Goal: Navigation & Orientation: Find specific page/section

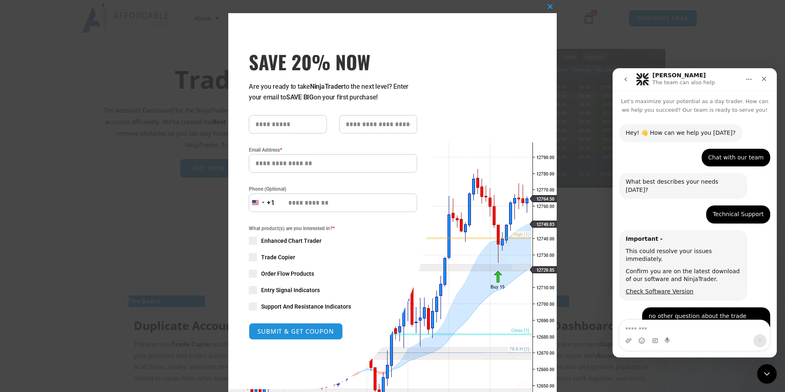
scroll to position [1, 0]
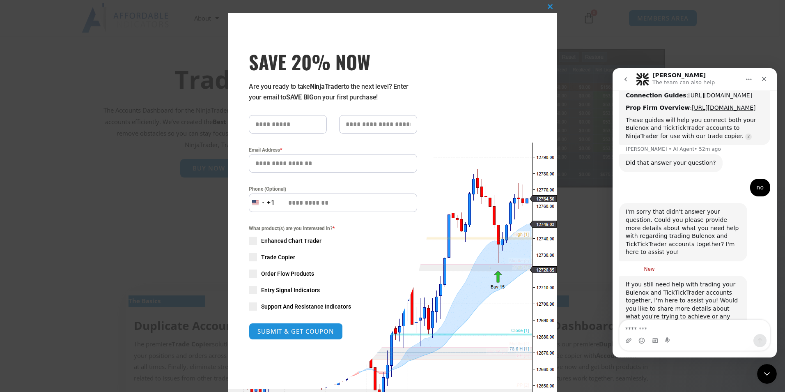
click at [687, 334] on div "Intercom messenger" at bounding box center [694, 340] width 150 height 13
click at [674, 326] on textarea "Message…" at bounding box center [694, 327] width 150 height 14
click at [768, 77] on div "Close" at bounding box center [764, 78] width 15 height 15
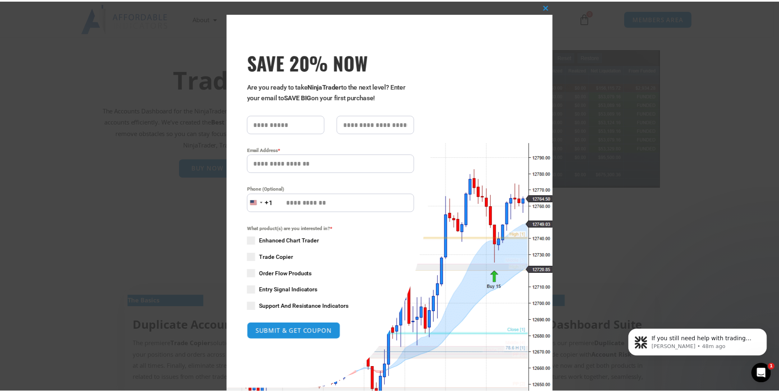
scroll to position [620, 0]
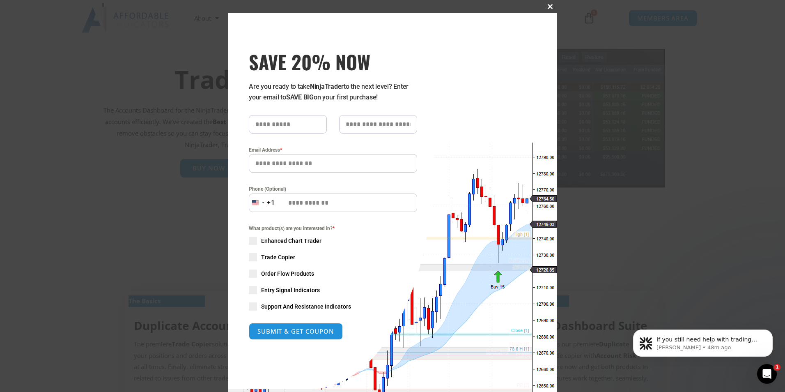
click at [550, 7] on span "SAVE 20% NOW popup" at bounding box center [550, 6] width 13 height 5
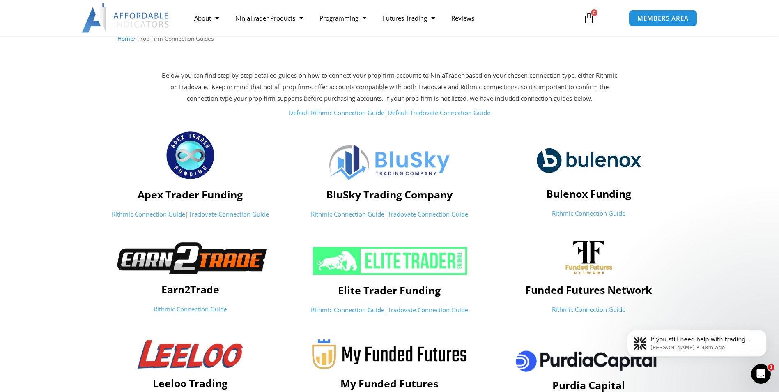
scroll to position [607, 0]
